Goal: Information Seeking & Learning: Learn about a topic

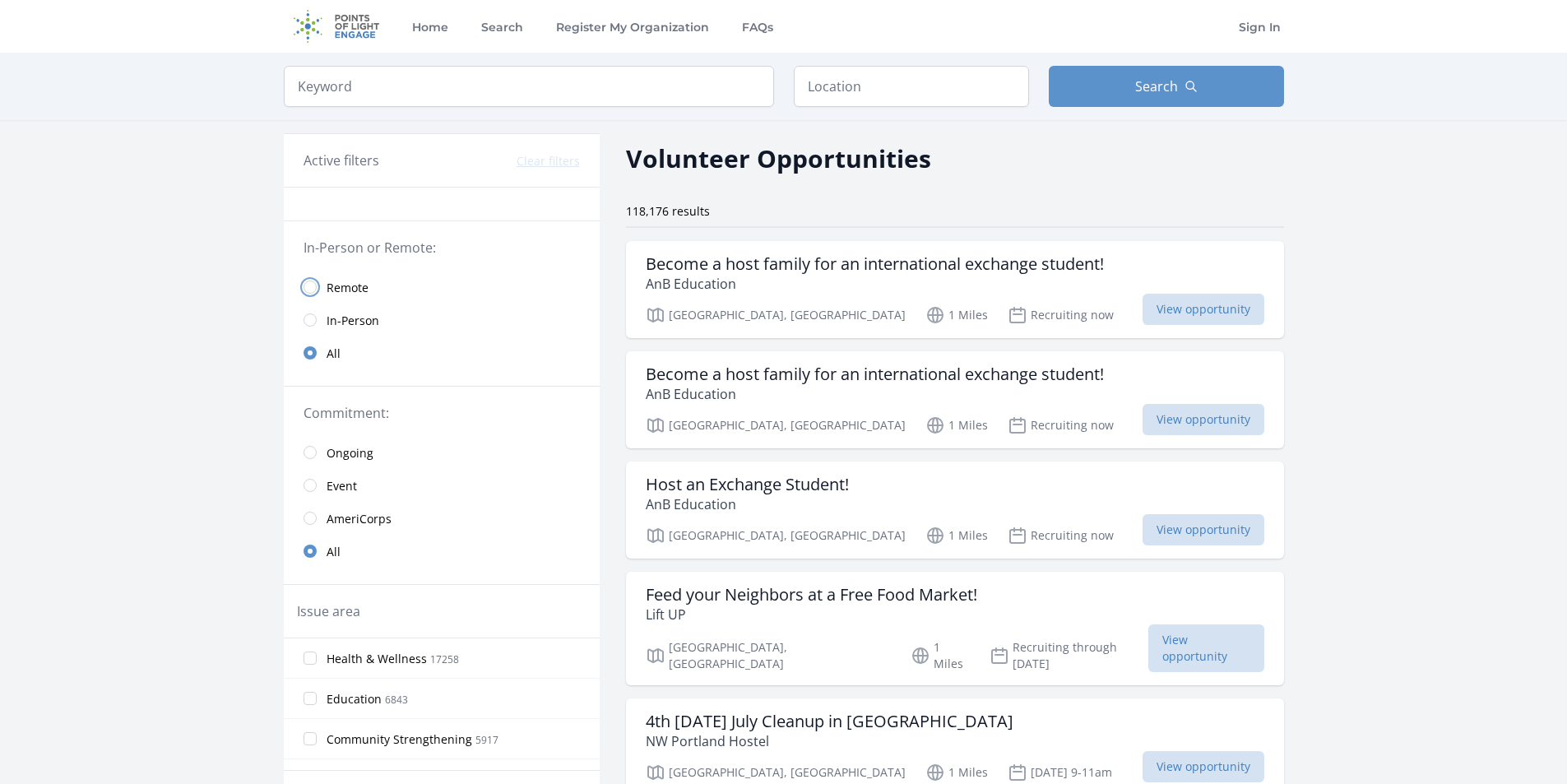
click at [314, 282] on input "radio" at bounding box center [310, 286] width 13 height 13
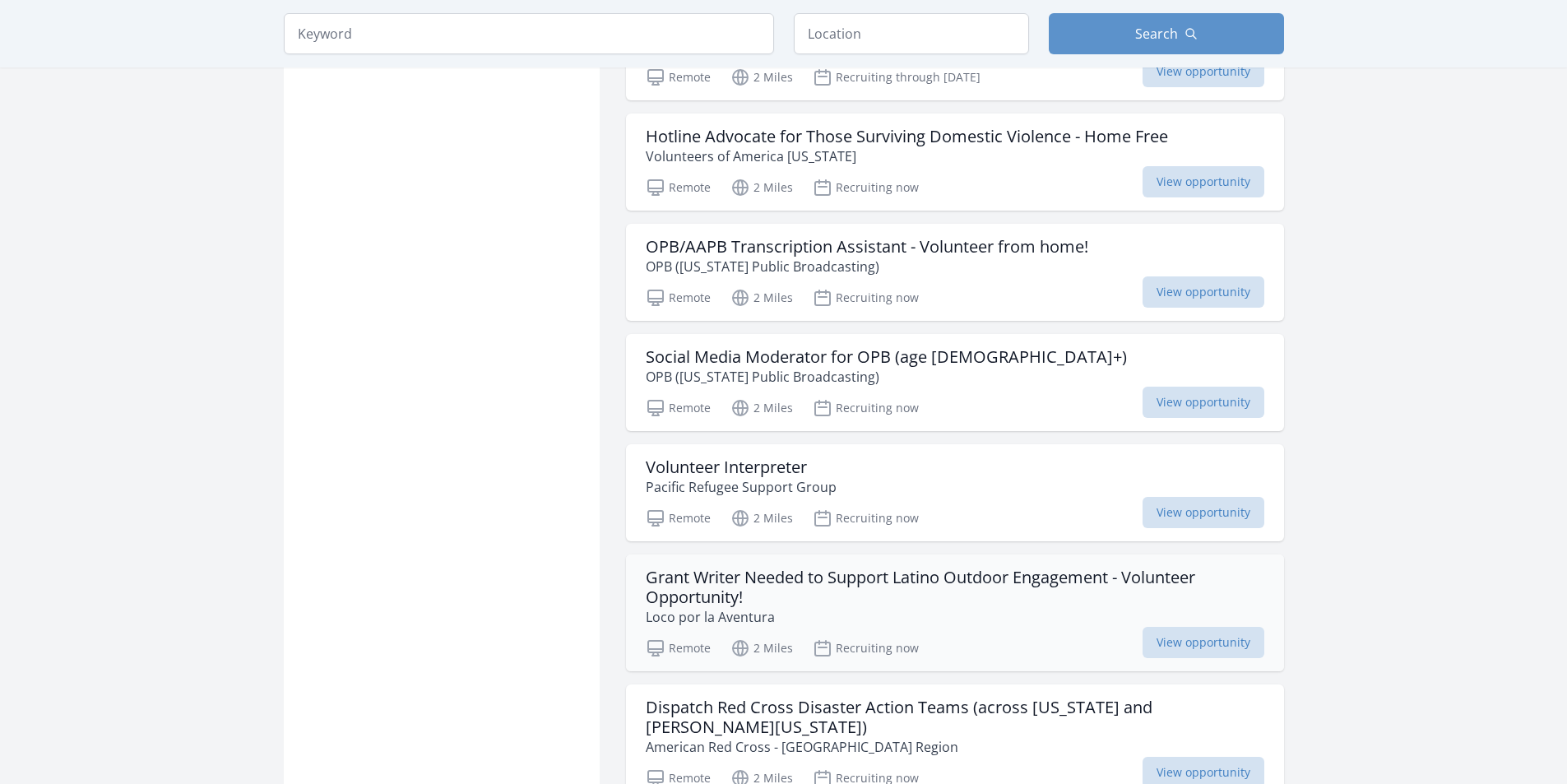
scroll to position [1398, 0]
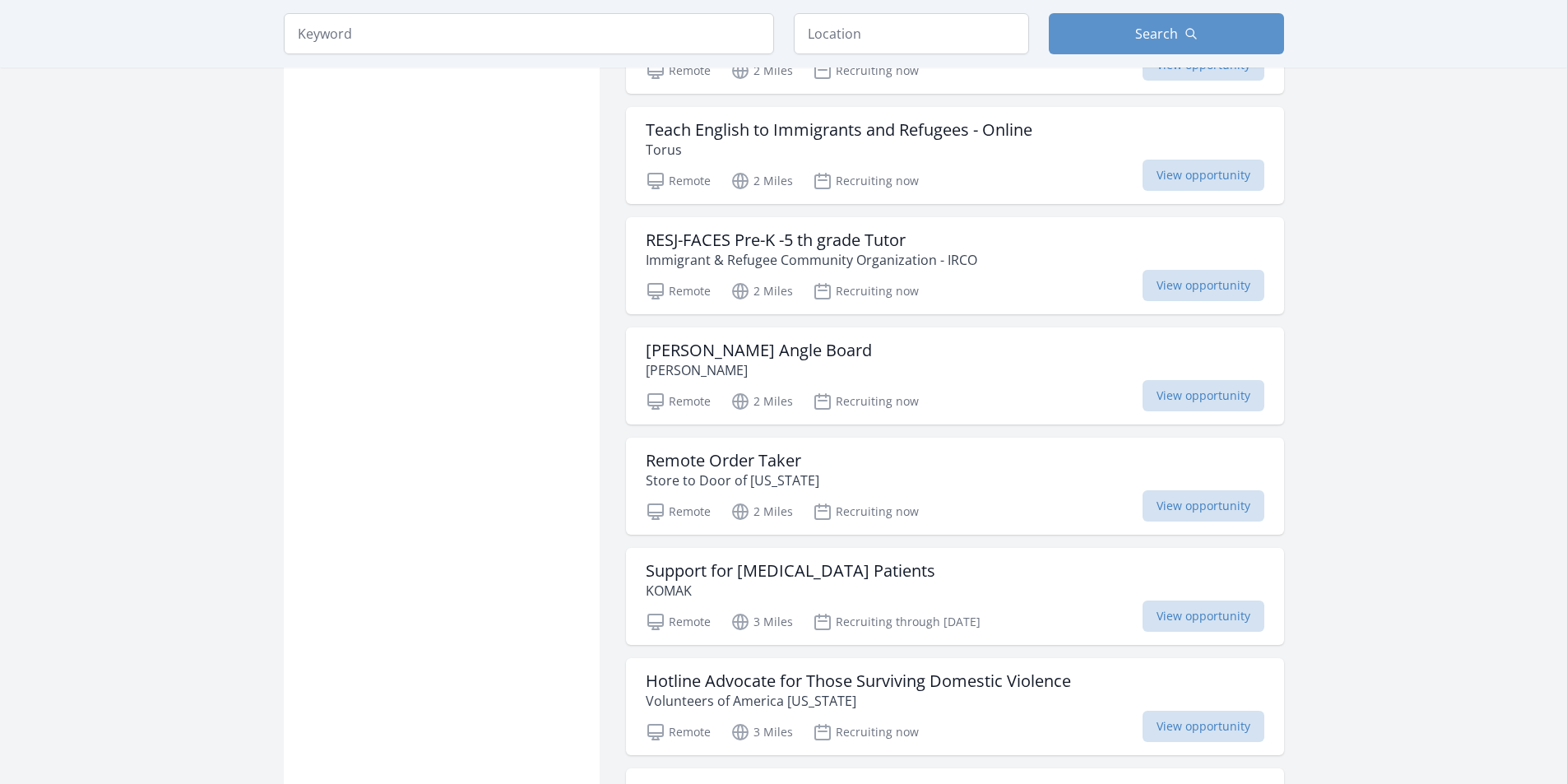
scroll to position [2385, 0]
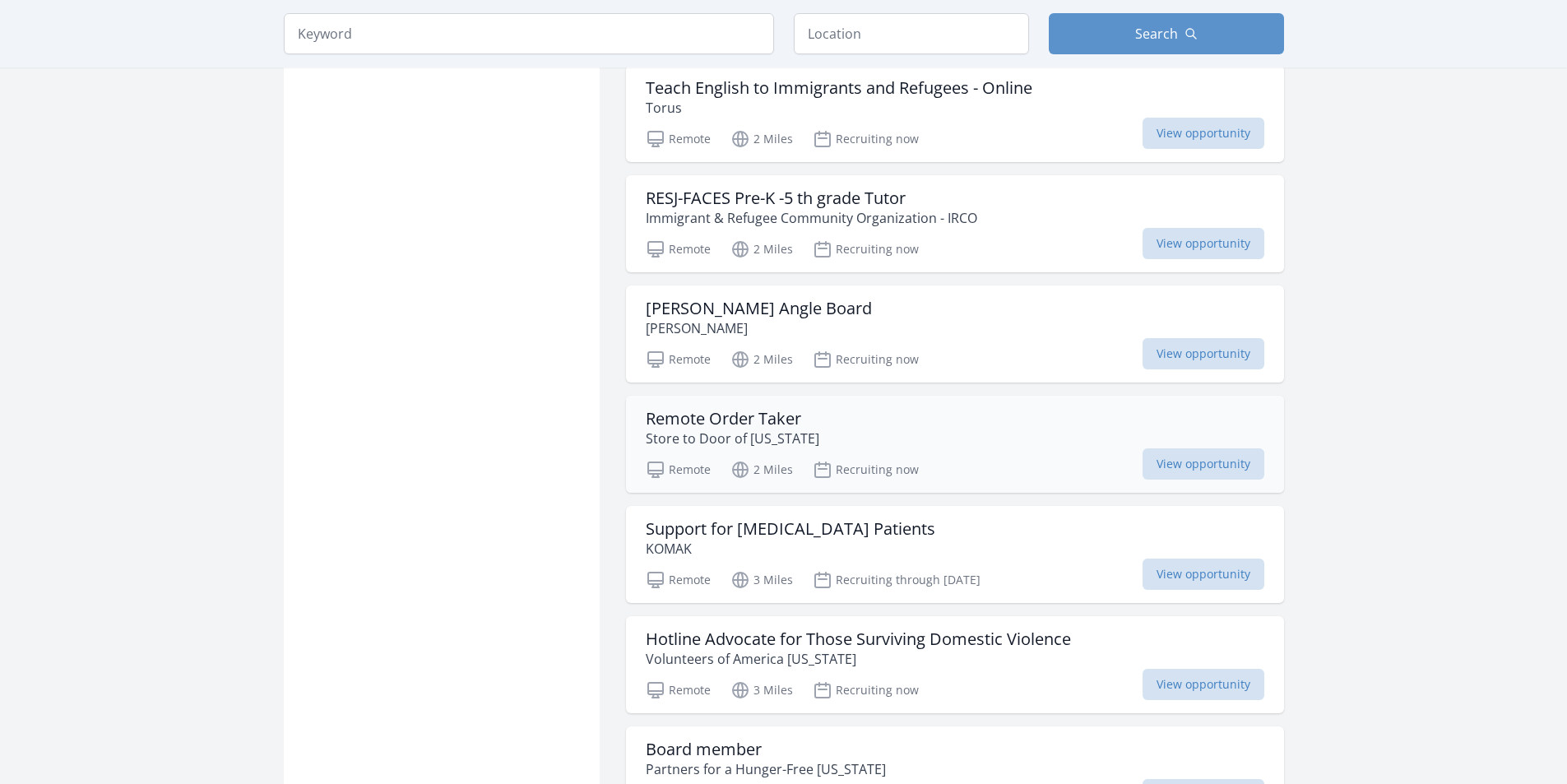
click at [687, 408] on h3 "Remote Order Taker" at bounding box center [732, 418] width 174 height 20
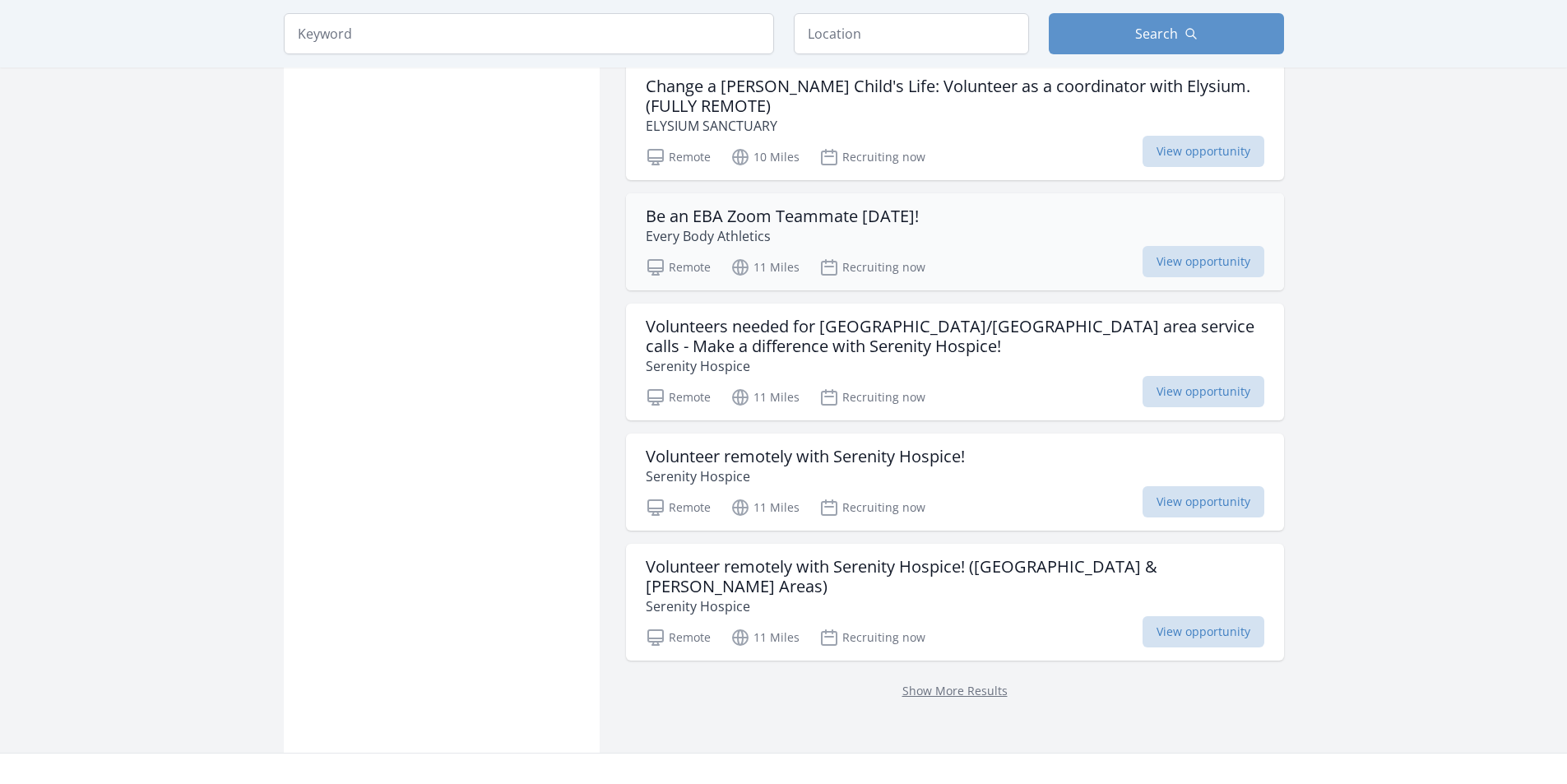
scroll to position [4194, 0]
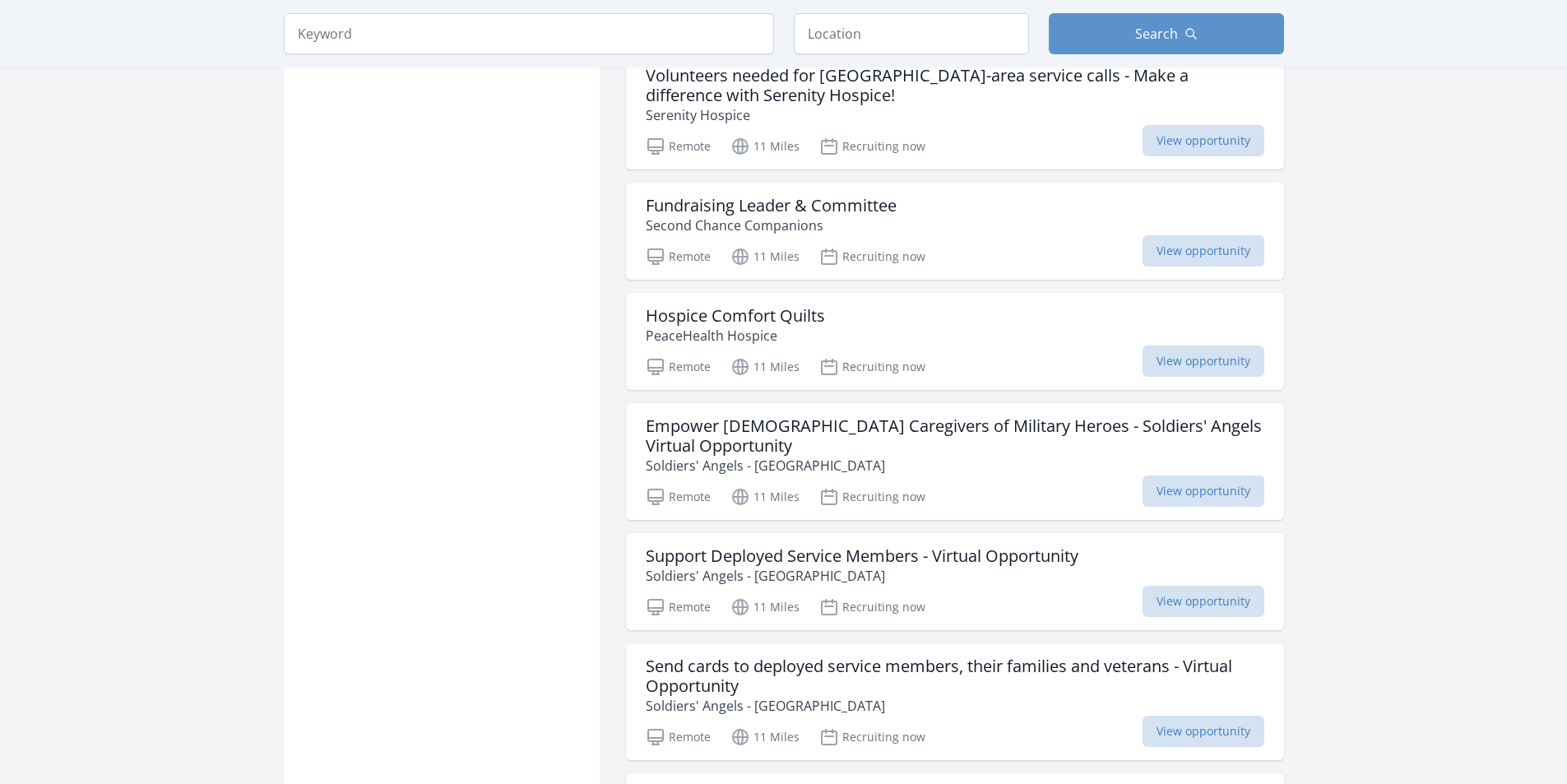
scroll to position [4934, 0]
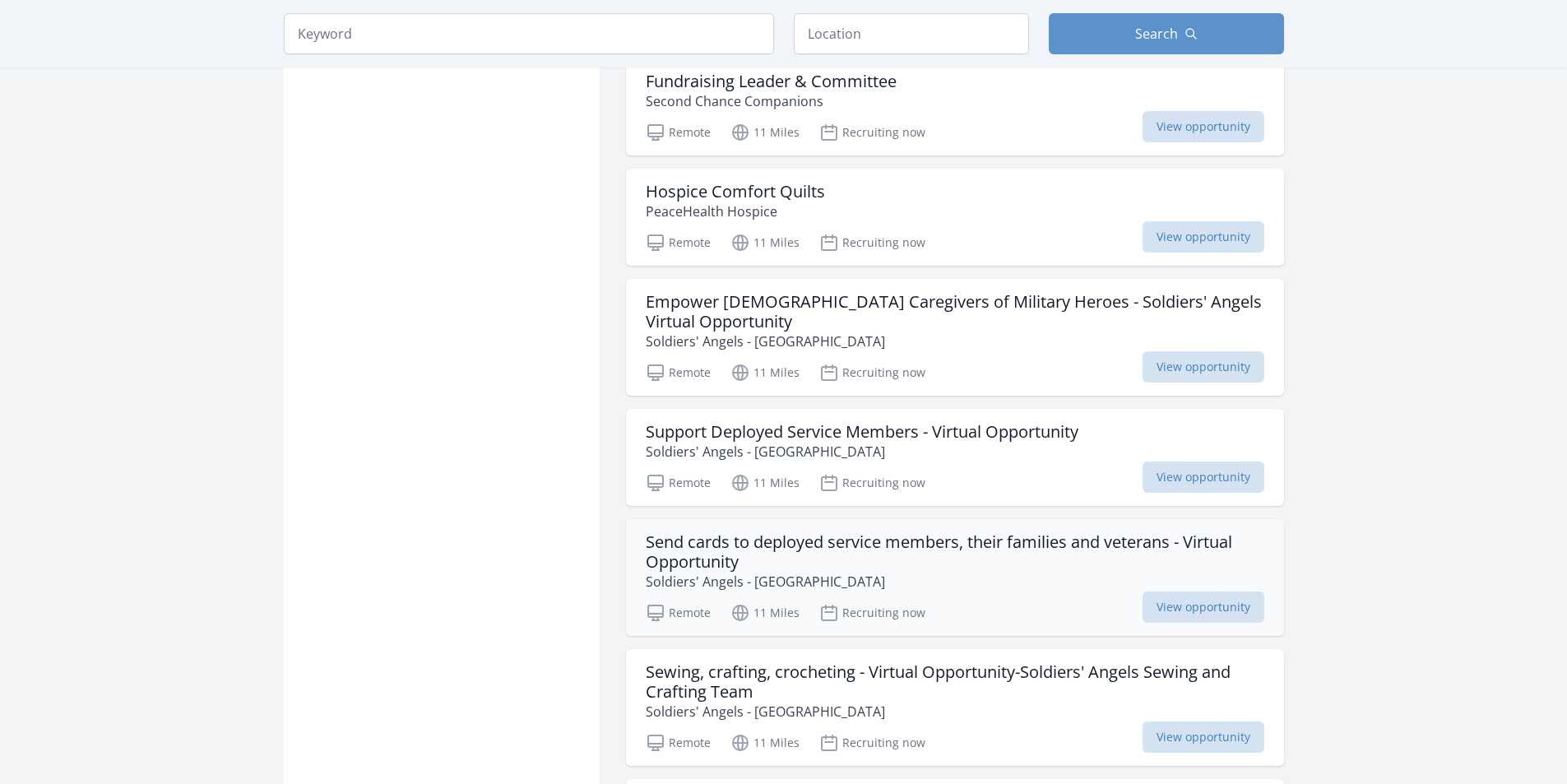
click at [785, 532] on h3 "Send cards to deployed service members, their families and veterans - Virtual O…" at bounding box center [955, 552] width 619 height 40
click at [687, 532] on h3 "Send cards to deployed service members, their families and veterans - Virtual O…" at bounding box center [955, 552] width 619 height 40
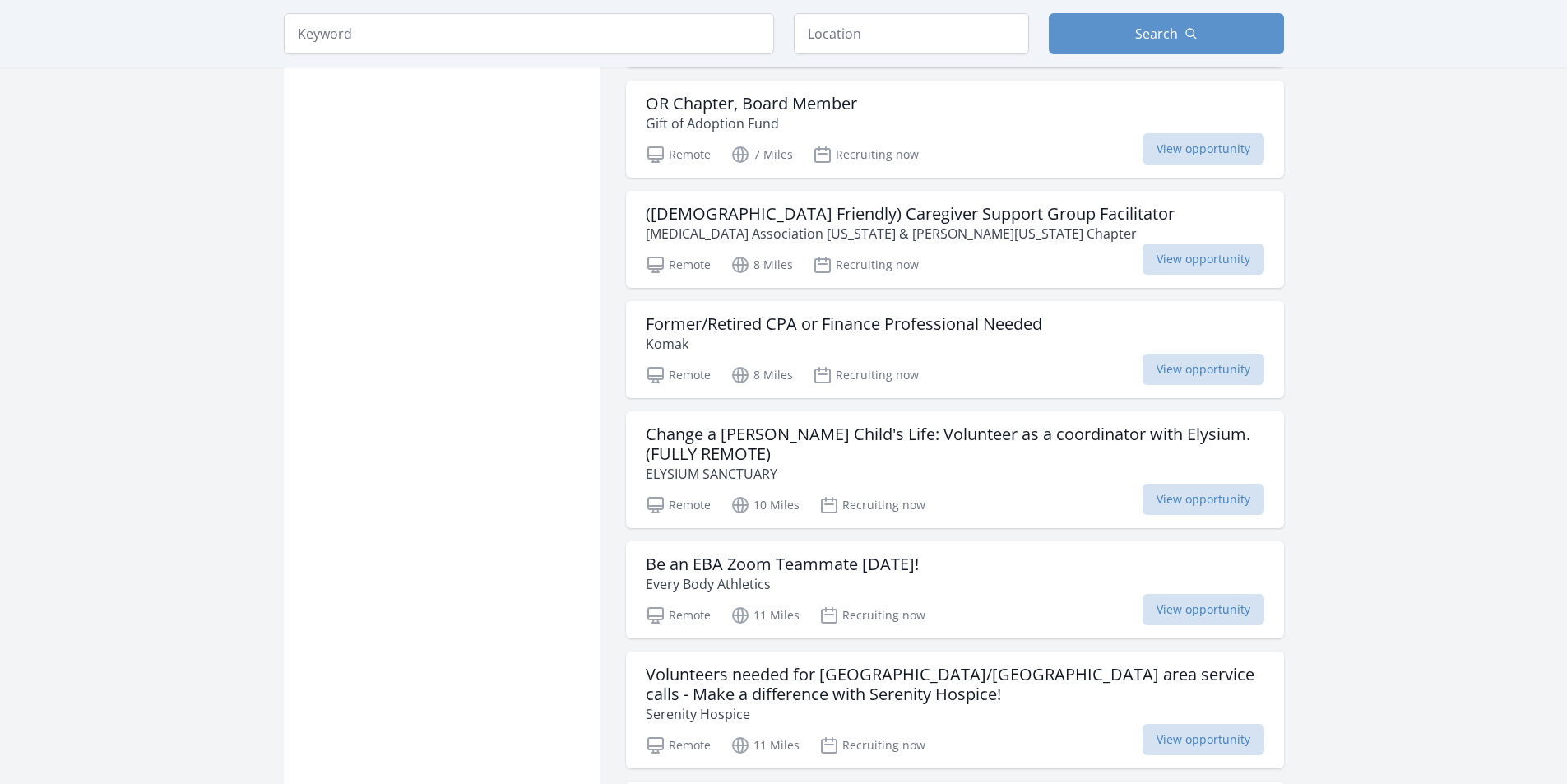
scroll to position [3536, 0]
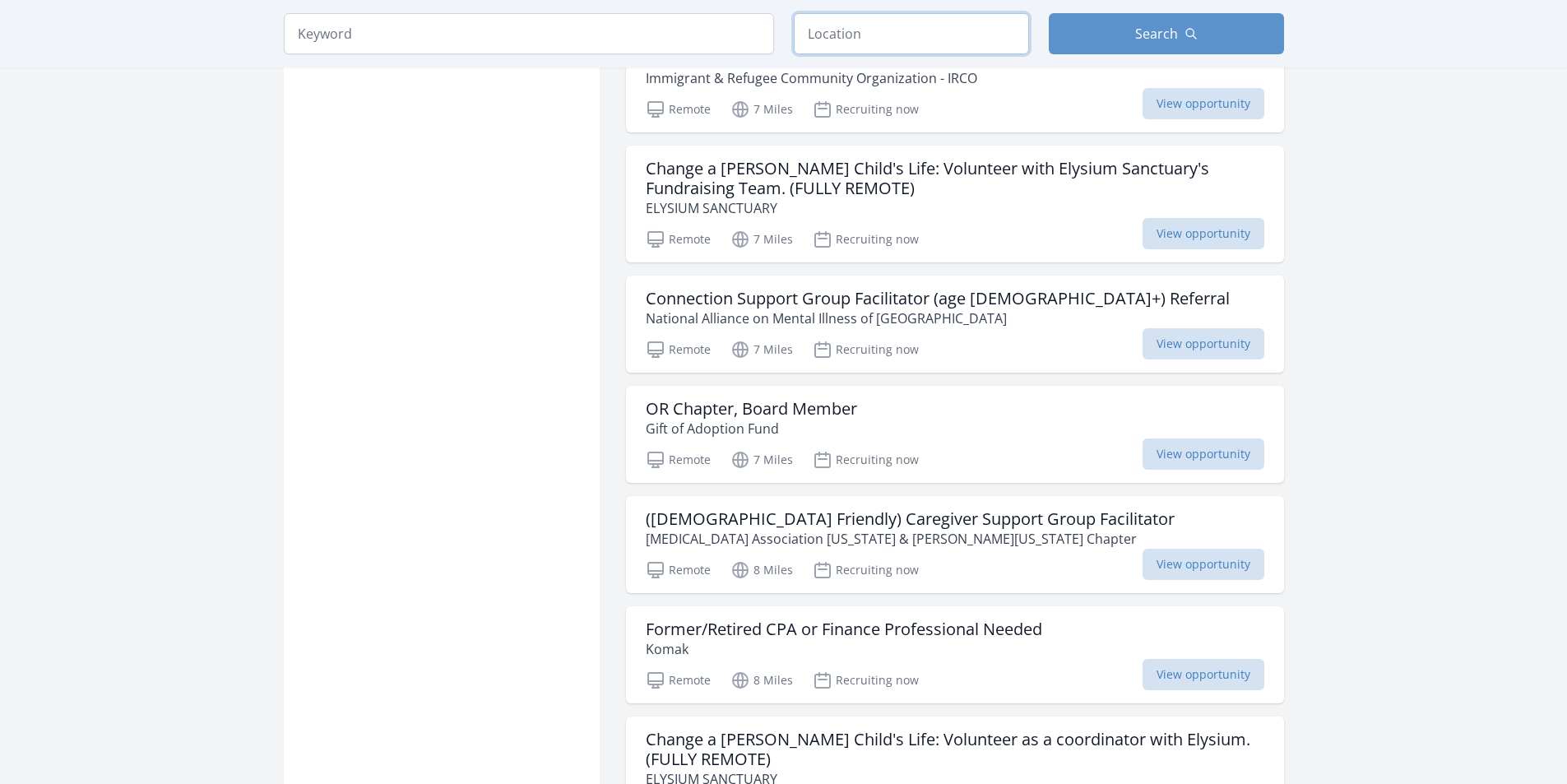
click at [923, 49] on input "text" at bounding box center [912, 34] width 235 height 42
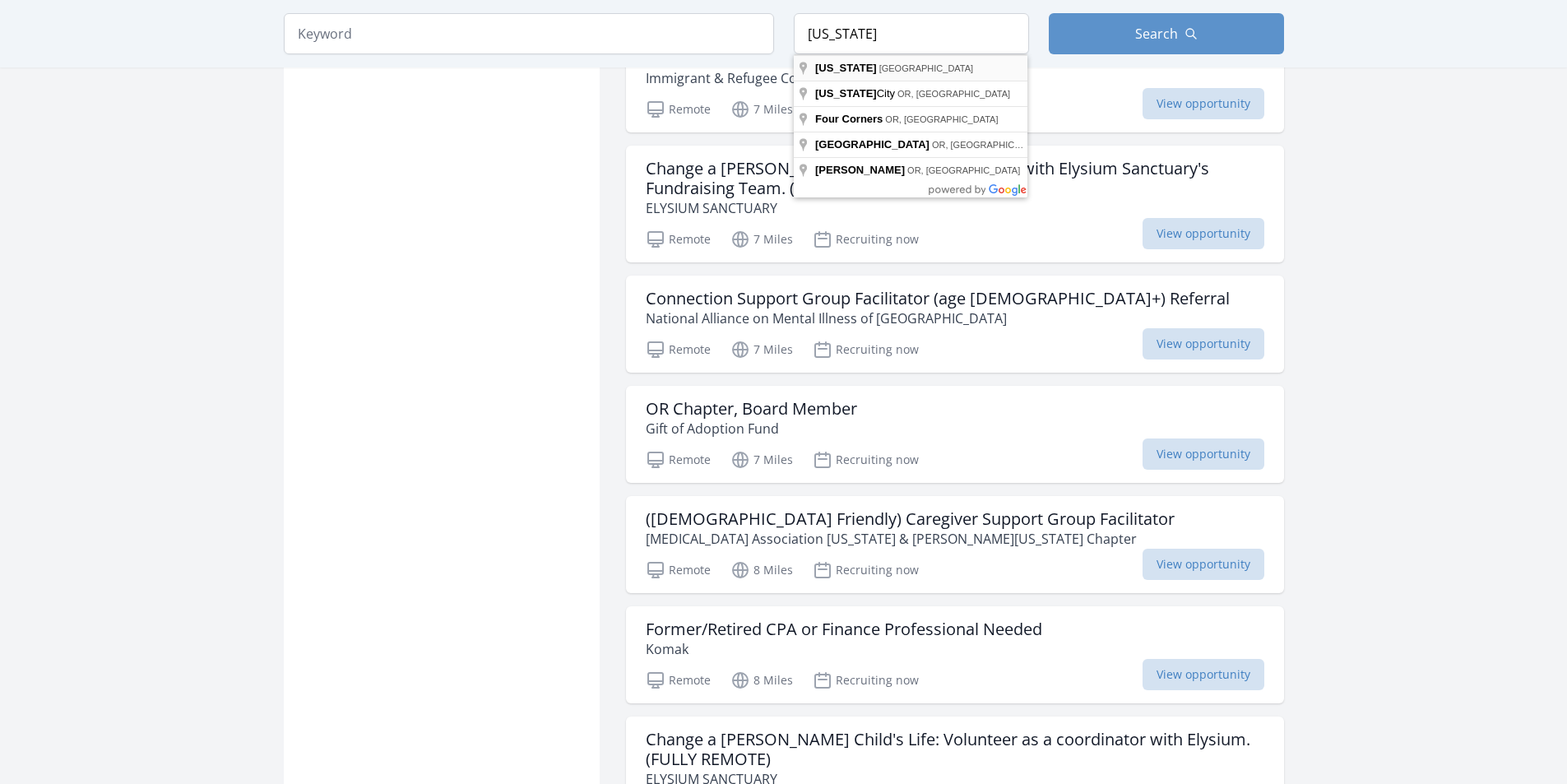
type input "Oregon, USA"
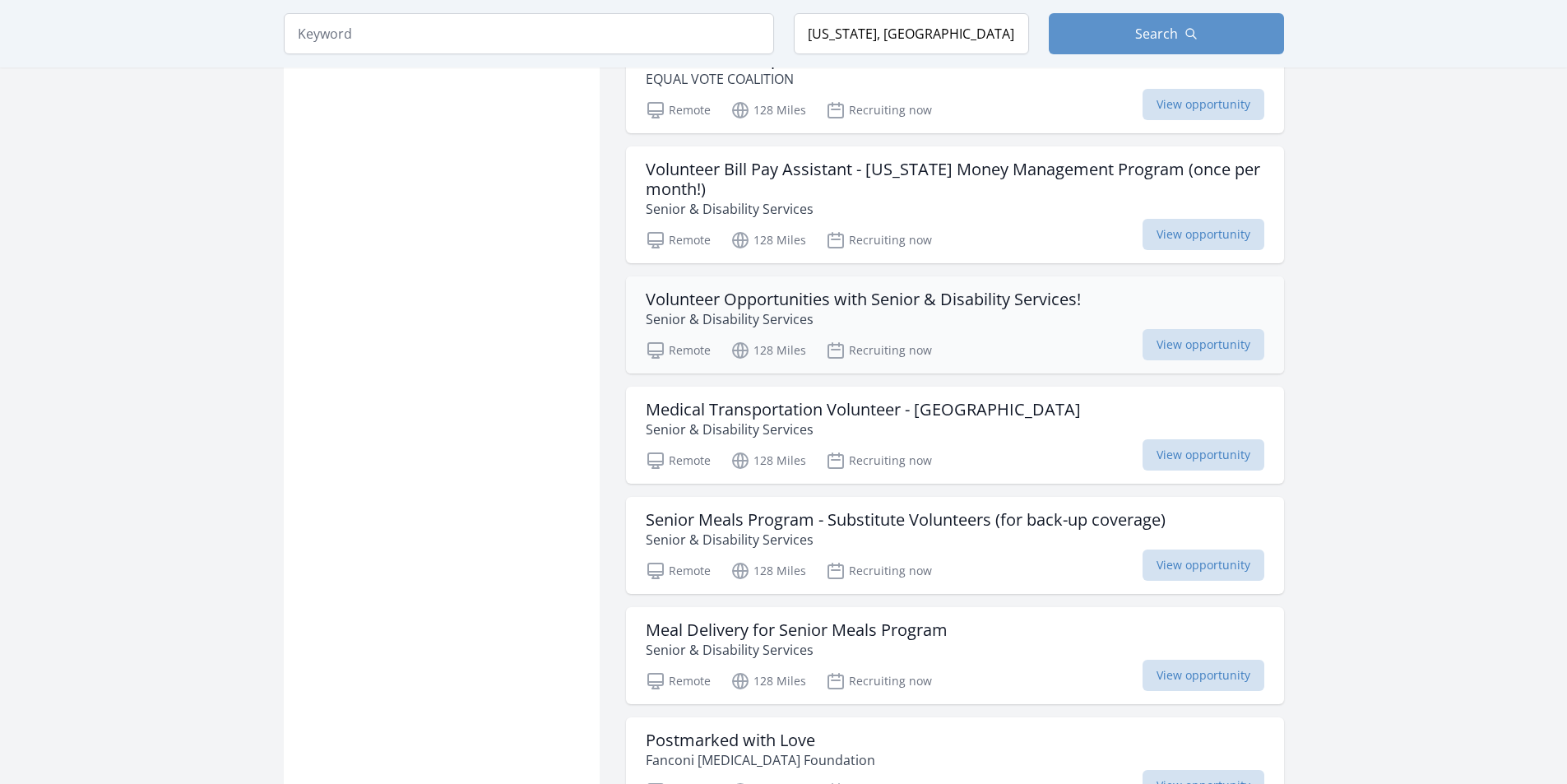
scroll to position [2056, 0]
